Goal: Task Accomplishment & Management: Manage account settings

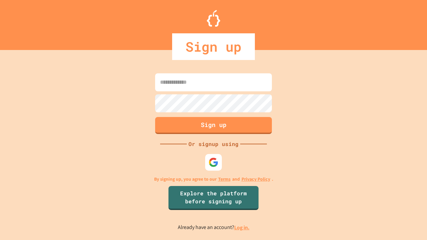
click at [242, 228] on link "Log in." at bounding box center [241, 227] width 15 height 7
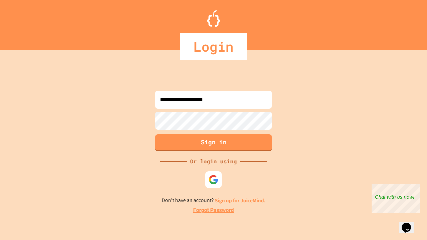
type input "**********"
